Goal: Transaction & Acquisition: Download file/media

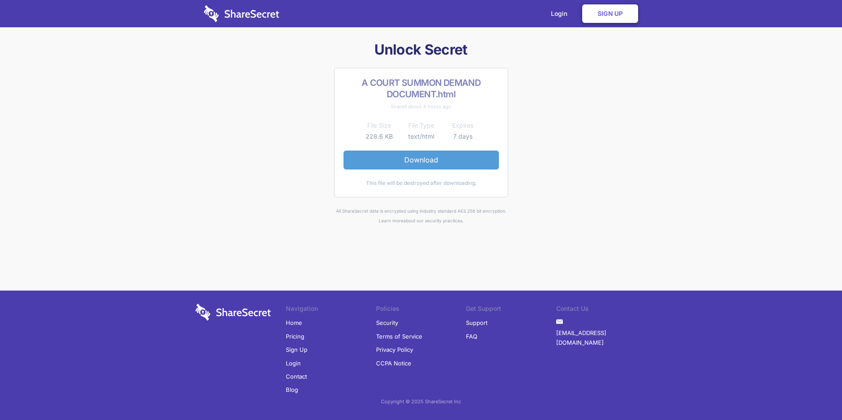
click at [406, 163] on link "Download" at bounding box center [420, 160] width 155 height 18
click at [422, 161] on link "Download" at bounding box center [420, 160] width 155 height 18
click at [432, 160] on link "Download" at bounding box center [420, 160] width 155 height 18
click at [193, 147] on div "Unlock Secret A COURT SUMMON DEMAND DOCUMENT.html Shared about 4 hours ago File…" at bounding box center [421, 133] width 458 height 185
